Goal: Task Accomplishment & Management: Manage account settings

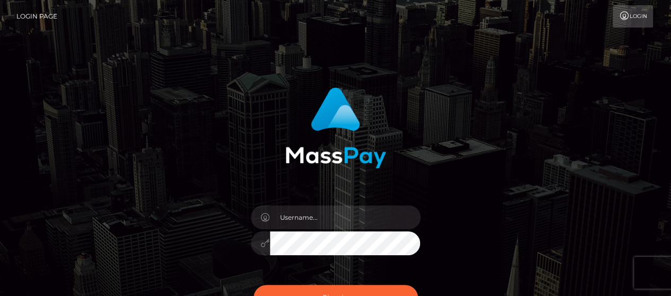
type input "[EMAIL_ADDRESS][DOMAIN_NAME]"
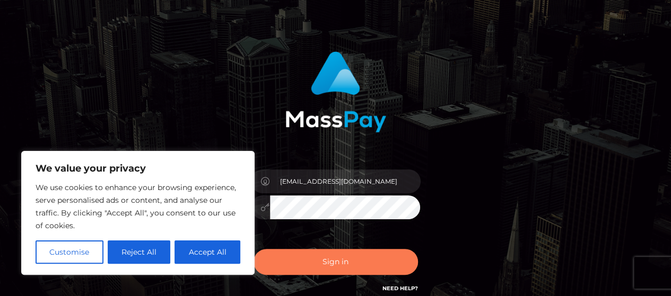
scroll to position [53, 0]
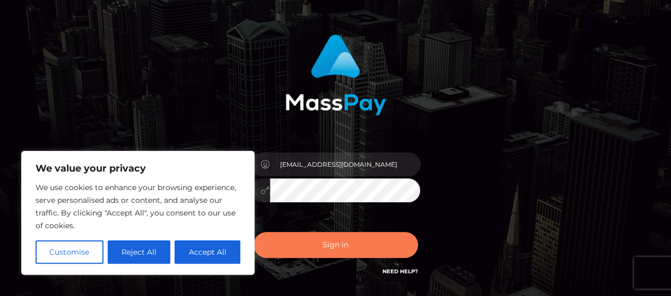
click at [344, 250] on button "Sign in" at bounding box center [335, 245] width 164 height 26
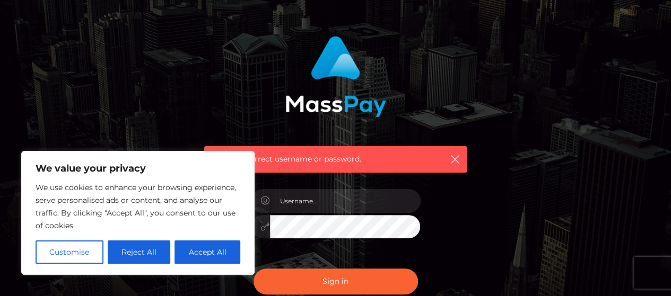
scroll to position [53, 0]
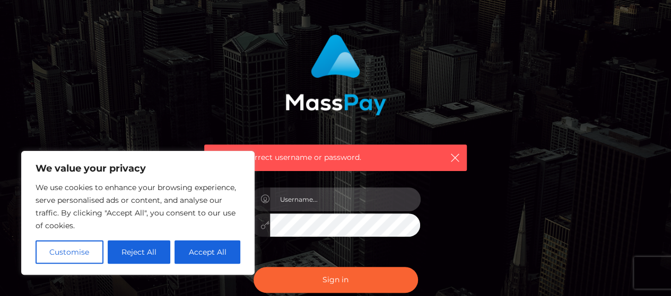
click at [341, 195] on input "text" at bounding box center [345, 200] width 151 height 24
type input "[EMAIL_ADDRESS][DOMAIN_NAME]"
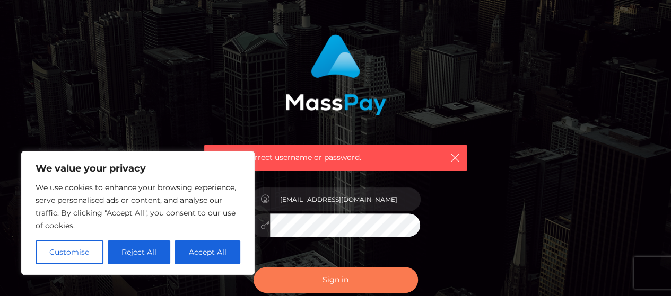
click at [323, 280] on button "Sign in" at bounding box center [335, 280] width 164 height 26
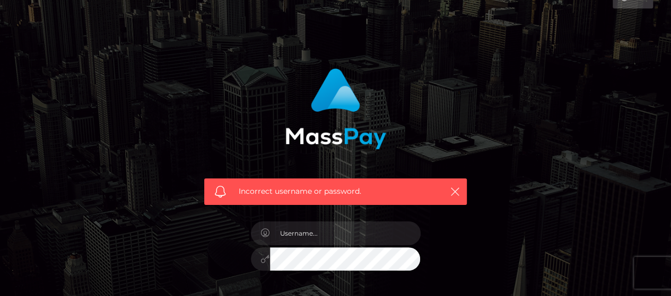
scroll to position [167, 0]
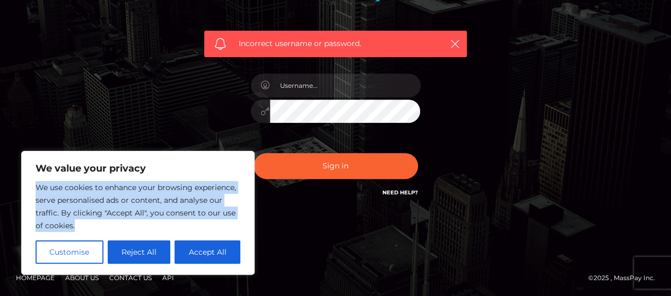
drag, startPoint x: 32, startPoint y: 188, endPoint x: 85, endPoint y: 231, distance: 68.3
click at [85, 231] on div "We value your privacy We use cookies to enhance your browsing experience, serve…" at bounding box center [137, 213] width 233 height 124
click at [184, 252] on button "Accept All" at bounding box center [207, 252] width 66 height 23
checkbox input "true"
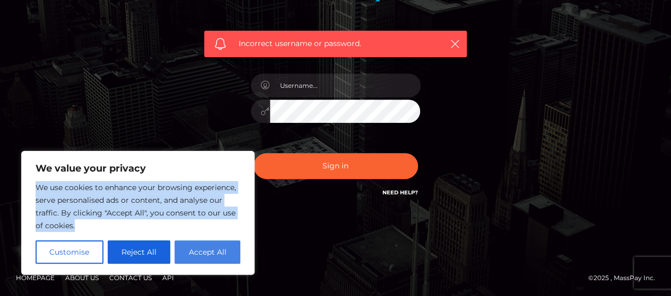
checkbox input "true"
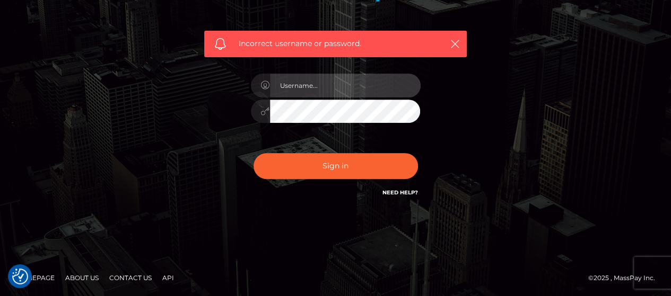
click at [329, 85] on input "text" at bounding box center [345, 86] width 151 height 24
type input "[EMAIL_ADDRESS][DOMAIN_NAME]"
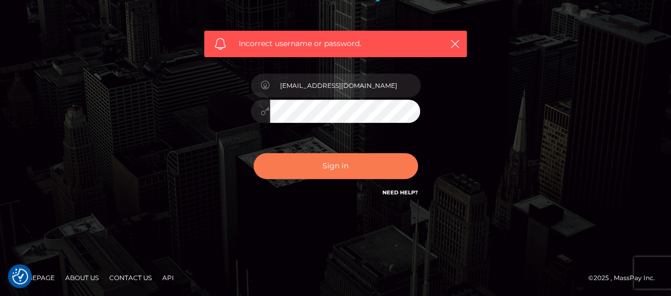
click at [334, 167] on button "Sign in" at bounding box center [335, 166] width 164 height 26
